Goal: Transaction & Acquisition: Book appointment/travel/reservation

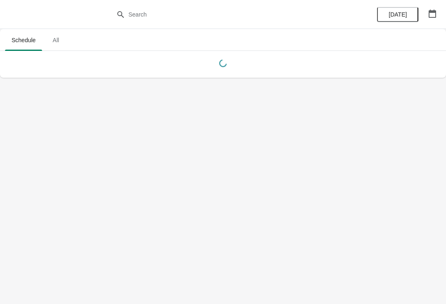
click at [423, 15] on div "[DATE]" at bounding box center [407, 14] width 79 height 29
click at [440, 7] on div "[DATE]" at bounding box center [407, 14] width 79 height 29
click at [440, 9] on button "button" at bounding box center [432, 13] width 15 height 15
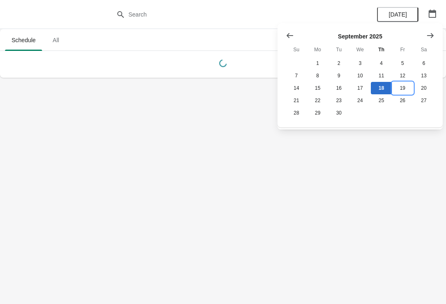
click at [402, 93] on button "19" at bounding box center [402, 88] width 21 height 12
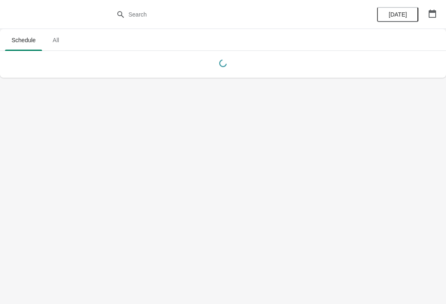
click at [432, 18] on button "button" at bounding box center [432, 13] width 15 height 15
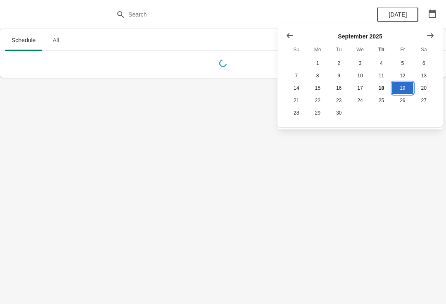
click at [405, 85] on button "19" at bounding box center [402, 88] width 21 height 12
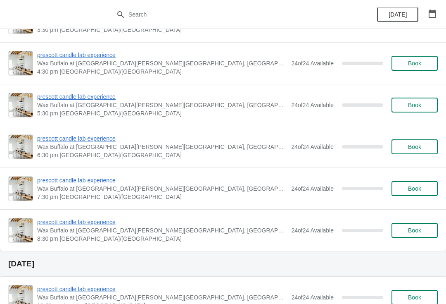
scroll to position [274, 0]
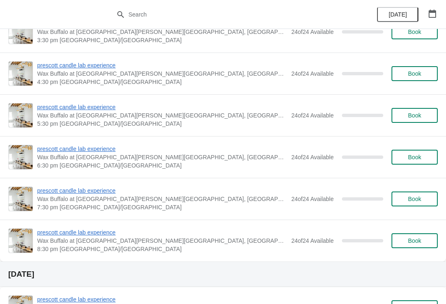
click at [417, 161] on button "Book" at bounding box center [415, 157] width 46 height 15
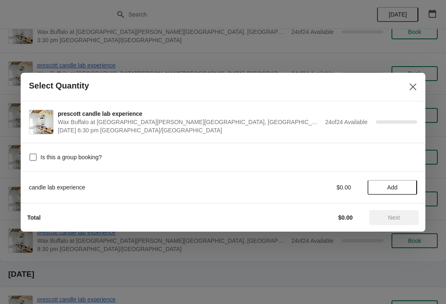
click at [32, 159] on span at bounding box center [32, 156] width 7 height 7
click at [30, 154] on input "Is this a group booking?" at bounding box center [29, 153] width 0 height 0
checkbox input "true"
click at [403, 189] on span "Add" at bounding box center [392, 187] width 35 height 7
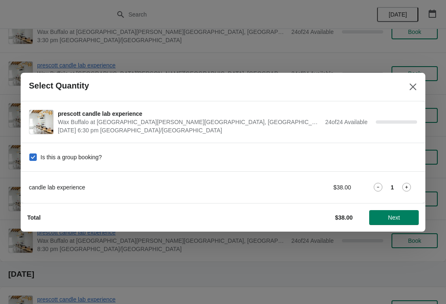
click at [414, 181] on div "candle lab experience $38.00 1" at bounding box center [223, 187] width 388 height 15
click at [407, 186] on icon at bounding box center [406, 187] width 9 height 9
click at [395, 215] on span "Next" at bounding box center [394, 217] width 12 height 7
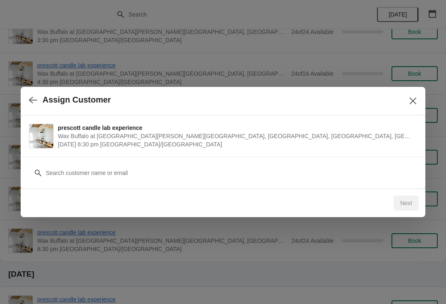
click at [145, 184] on div "Customer" at bounding box center [223, 173] width 405 height 32
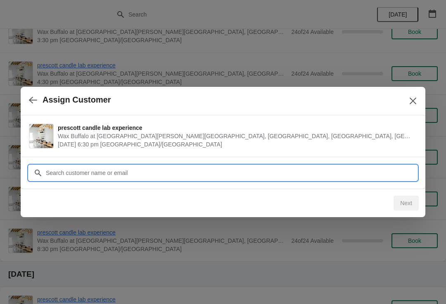
click at [192, 175] on input "Customer" at bounding box center [231, 172] width 372 height 15
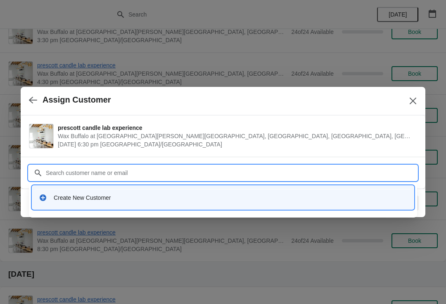
click at [110, 192] on div "Create New Customer" at bounding box center [223, 197] width 375 height 17
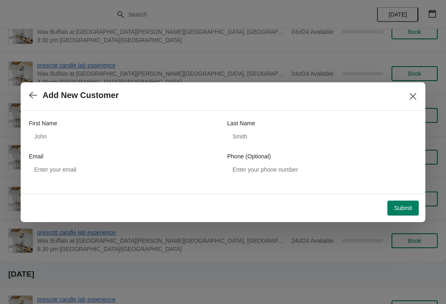
click at [104, 152] on div "Email" at bounding box center [124, 156] width 190 height 8
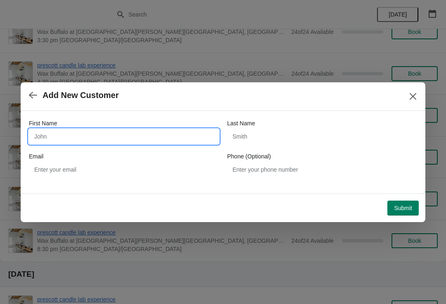
click at [110, 143] on input "First Name" at bounding box center [124, 136] width 190 height 15
type input "[PERSON_NAME]"
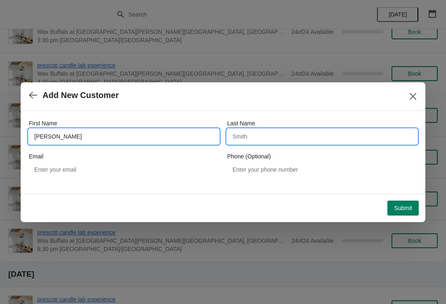
click at [285, 137] on input "Last Name" at bounding box center [322, 136] width 190 height 15
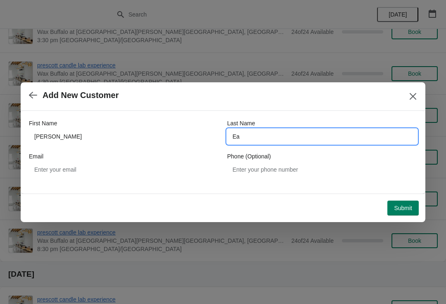
type input "E"
type input "C"
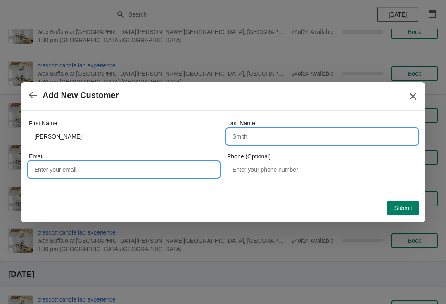
click at [97, 170] on input "Email" at bounding box center [124, 169] width 190 height 15
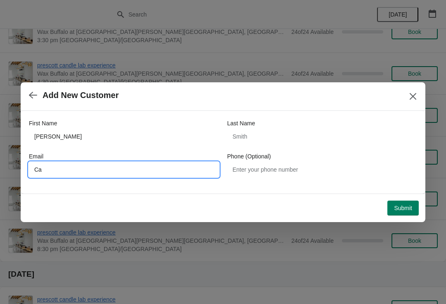
type input "C"
type input "Casch"
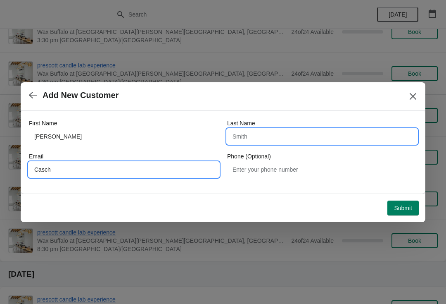
click at [301, 140] on input "Last Name" at bounding box center [322, 136] width 190 height 15
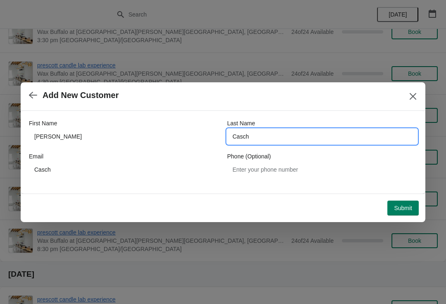
type input "Casch"
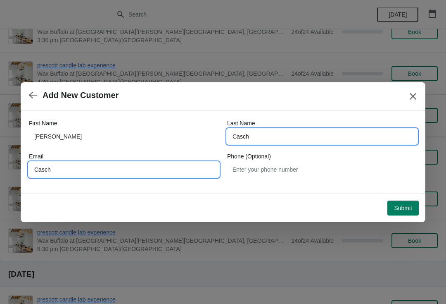
click at [127, 166] on input "Casch" at bounding box center [124, 169] width 190 height 15
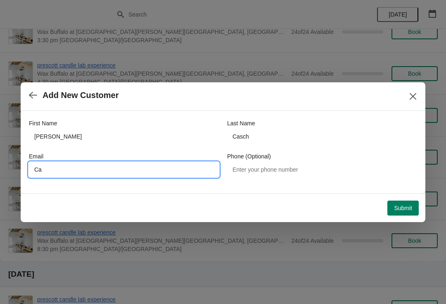
type input "C"
type input "[EMAIL_ADDRESS][DOMAIN_NAME]"
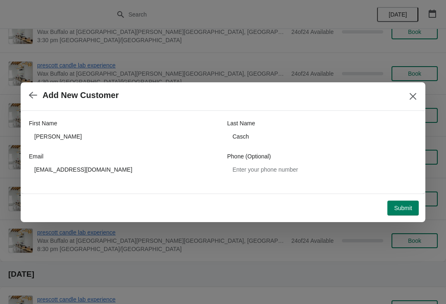
click at [407, 202] on button "Submit" at bounding box center [403, 207] width 31 height 15
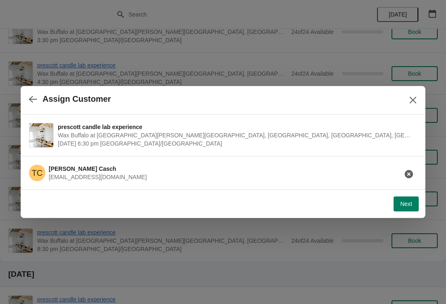
click at [398, 207] on button "Next" at bounding box center [406, 203] width 25 height 15
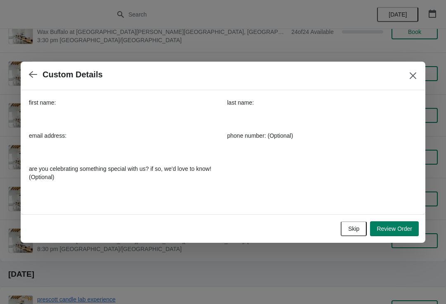
click at [395, 225] on span "Review Order" at bounding box center [395, 228] width 36 height 7
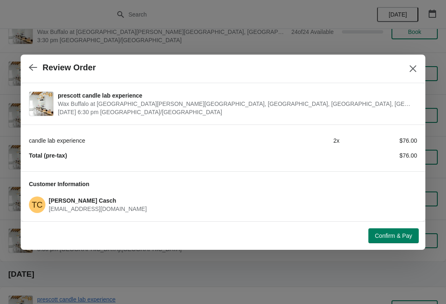
click at [387, 225] on div "Confirm & Pay" at bounding box center [221, 234] width 395 height 18
click at [388, 238] on span "Confirm & Pay" at bounding box center [393, 235] width 37 height 7
